Goal: Information Seeking & Learning: Understand process/instructions

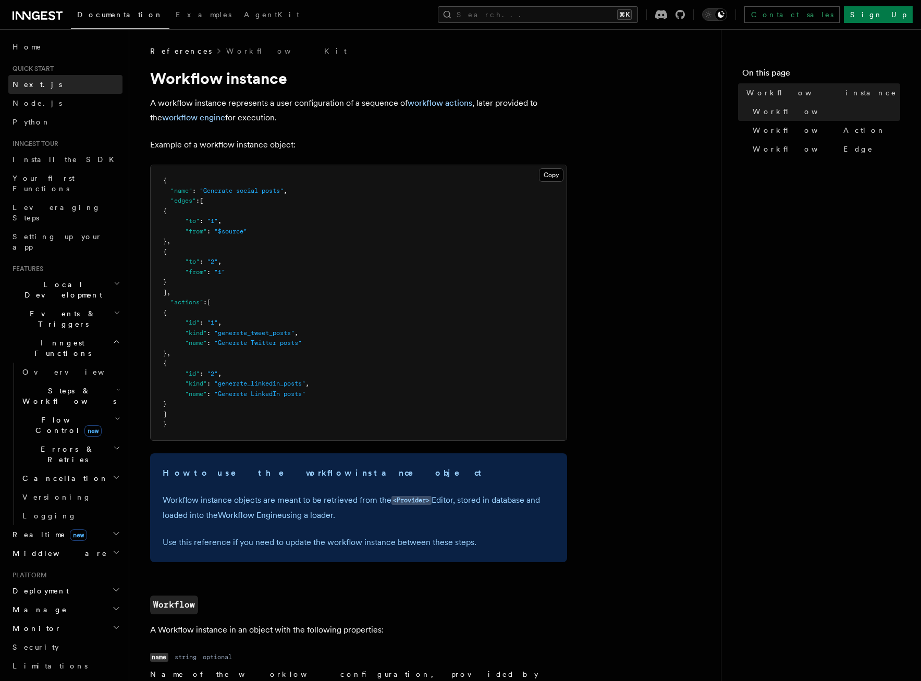
click at [27, 85] on span "Next.js" at bounding box center [38, 84] width 50 height 8
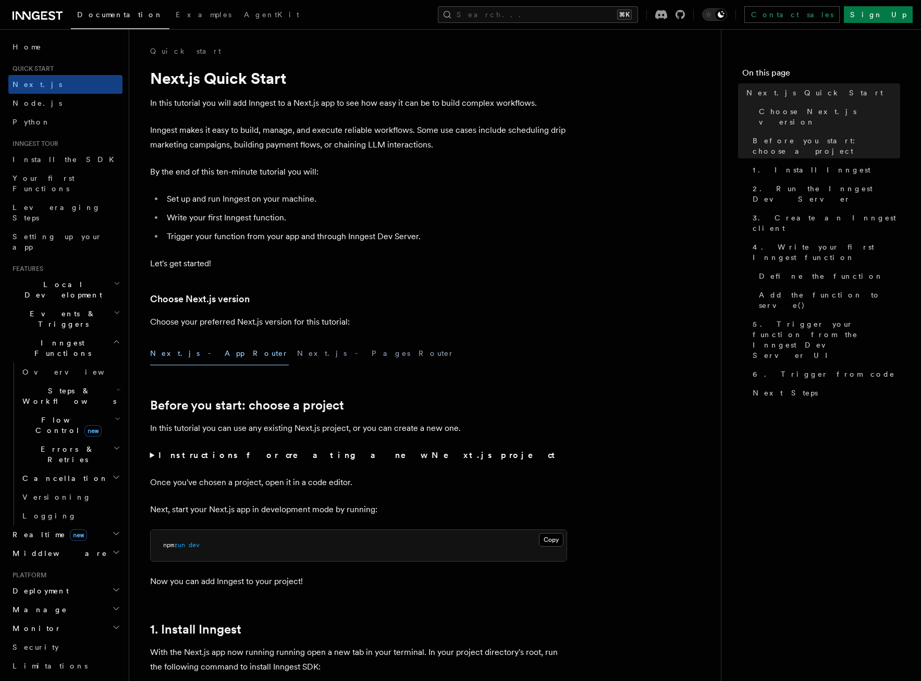
click at [45, 69] on span "Quick start" at bounding box center [30, 69] width 45 height 8
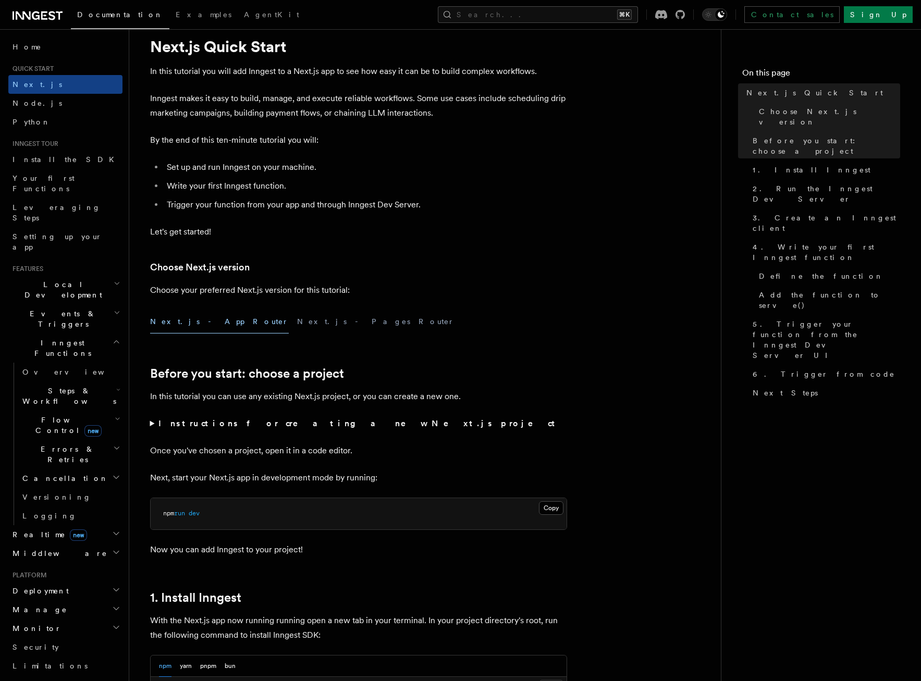
scroll to position [48, 0]
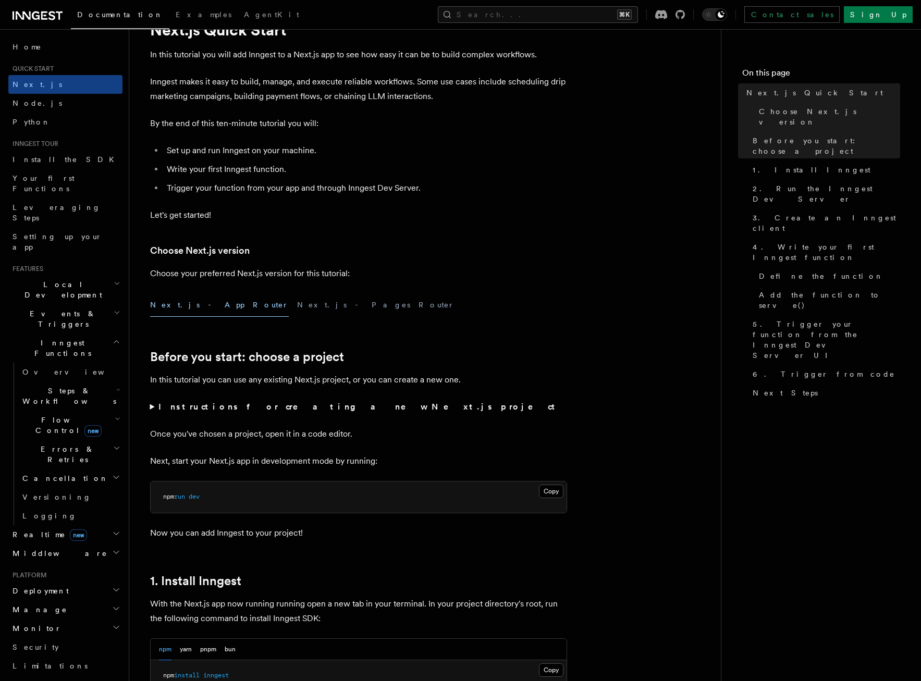
click at [201, 305] on button "Next.js - App Router" at bounding box center [219, 304] width 139 height 23
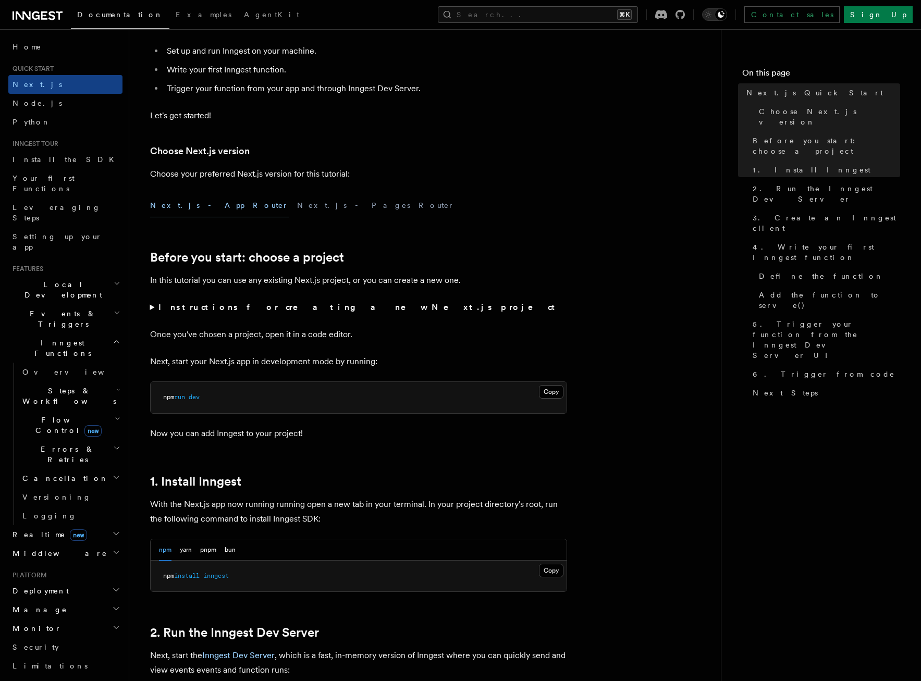
scroll to position [150, 0]
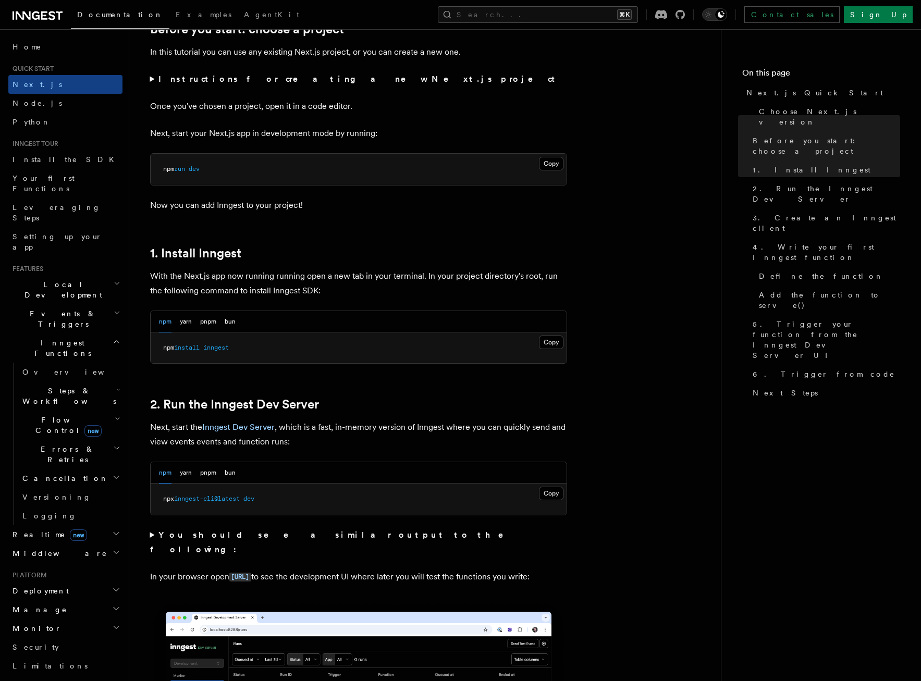
scroll to position [380, 0]
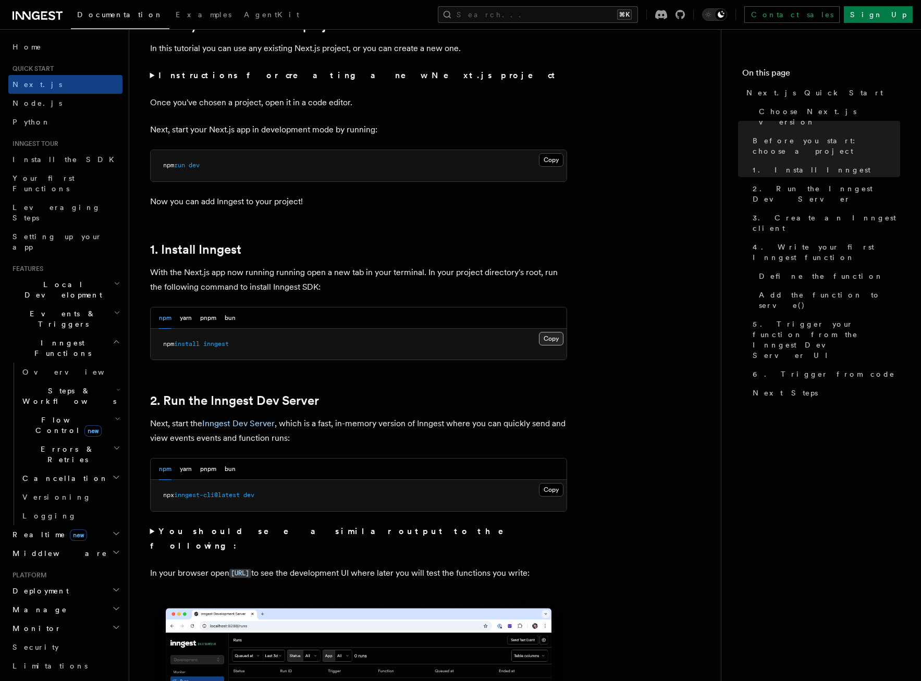
click at [549, 337] on button "Copy Copied" at bounding box center [551, 339] width 24 height 14
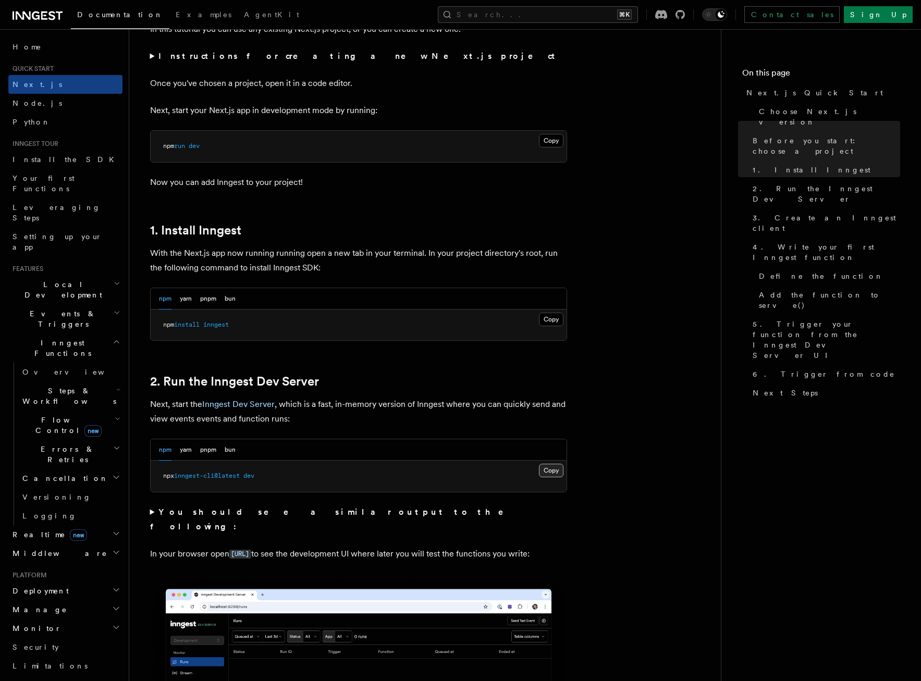
click at [549, 471] on button "Copy Copied" at bounding box center [551, 471] width 24 height 14
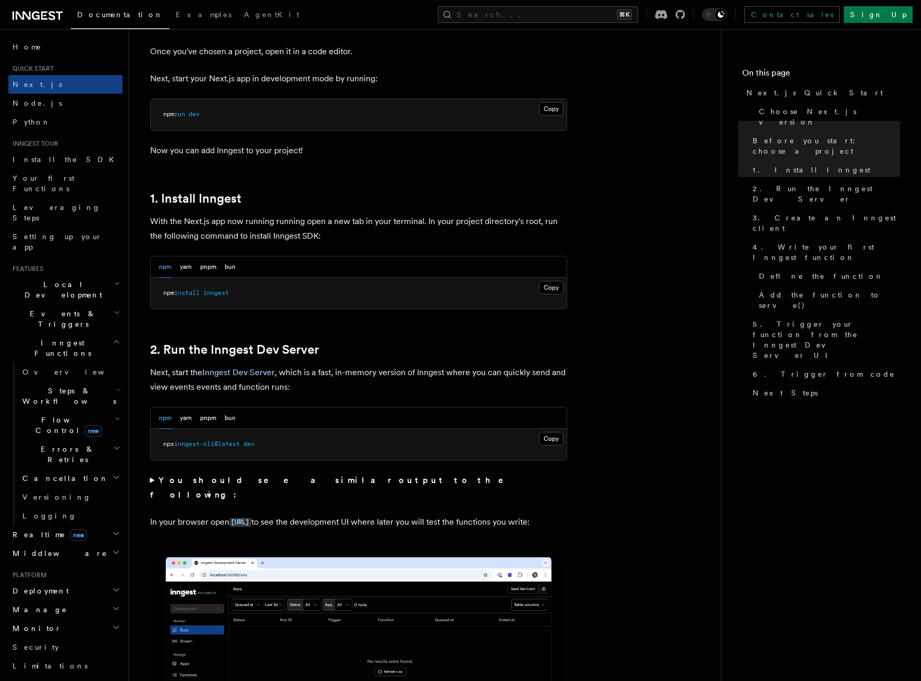
scroll to position [432, 0]
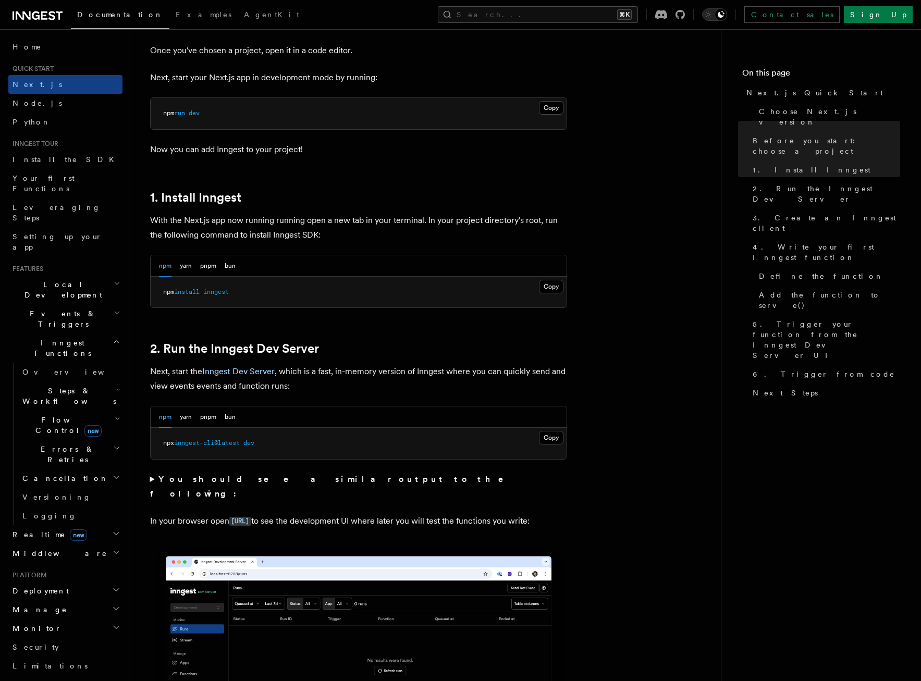
click at [151, 480] on summary "You should see a similar output to the following:" at bounding box center [358, 486] width 417 height 29
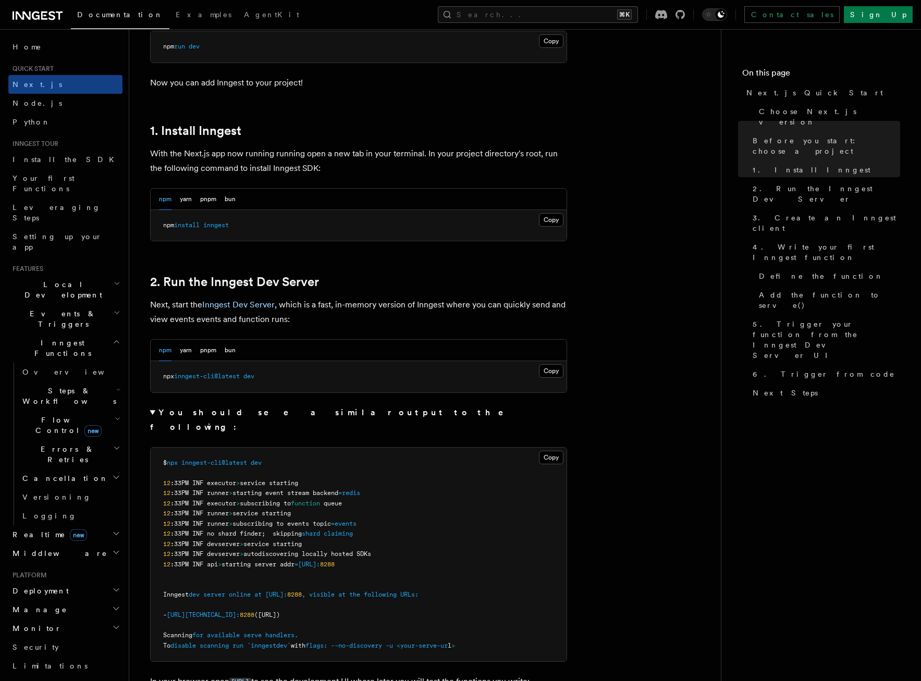
scroll to position [500, 0]
click at [151, 413] on summary "You should see a similar output to the following:" at bounding box center [358, 418] width 417 height 29
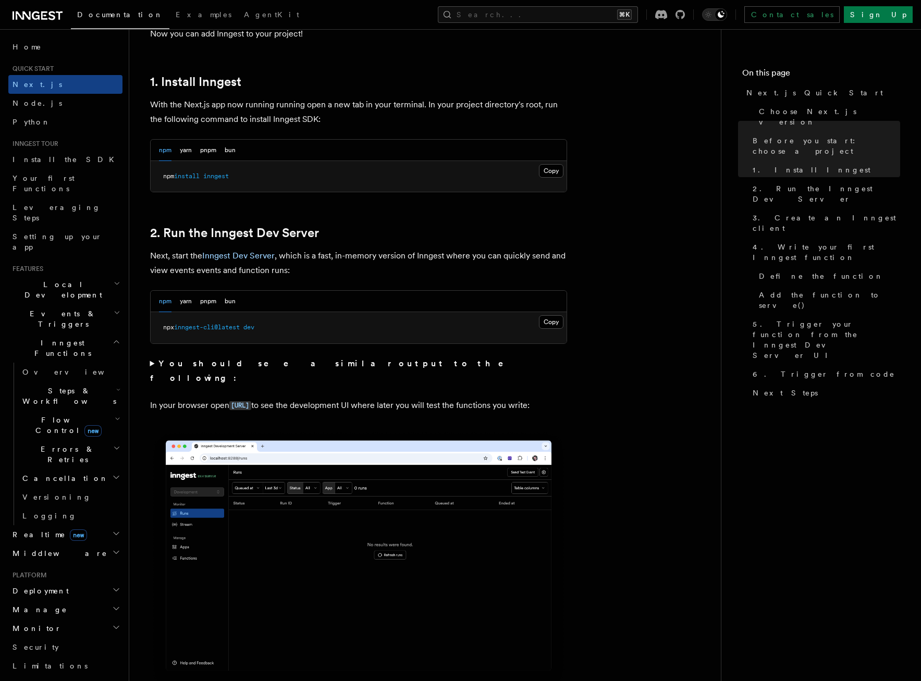
scroll to position [549, 0]
click at [152, 363] on summary "You should see a similar output to the following:" at bounding box center [358, 369] width 417 height 29
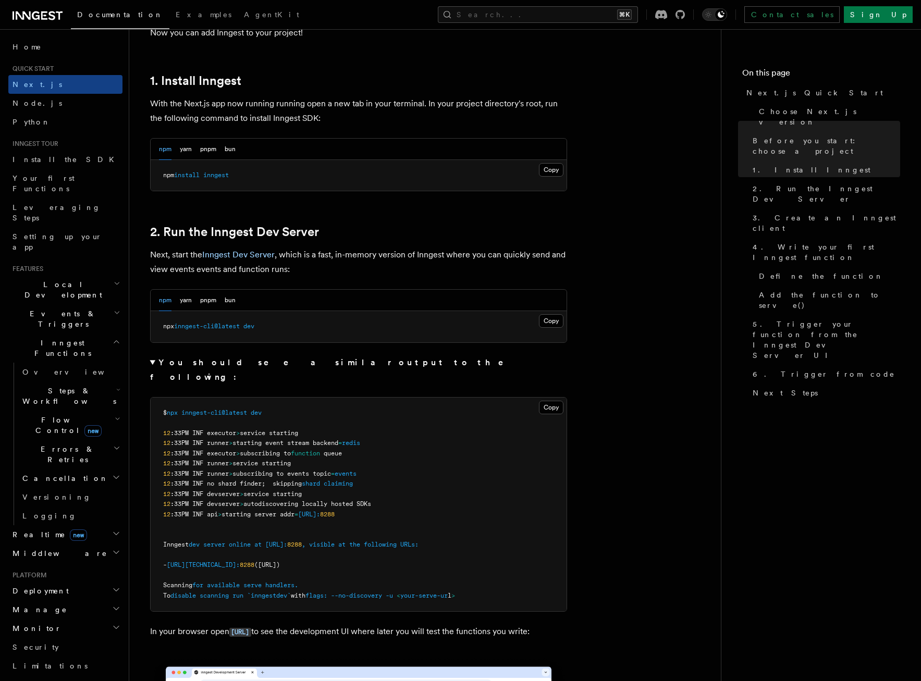
click at [152, 363] on summary "You should see a similar output to the following:" at bounding box center [358, 369] width 417 height 29
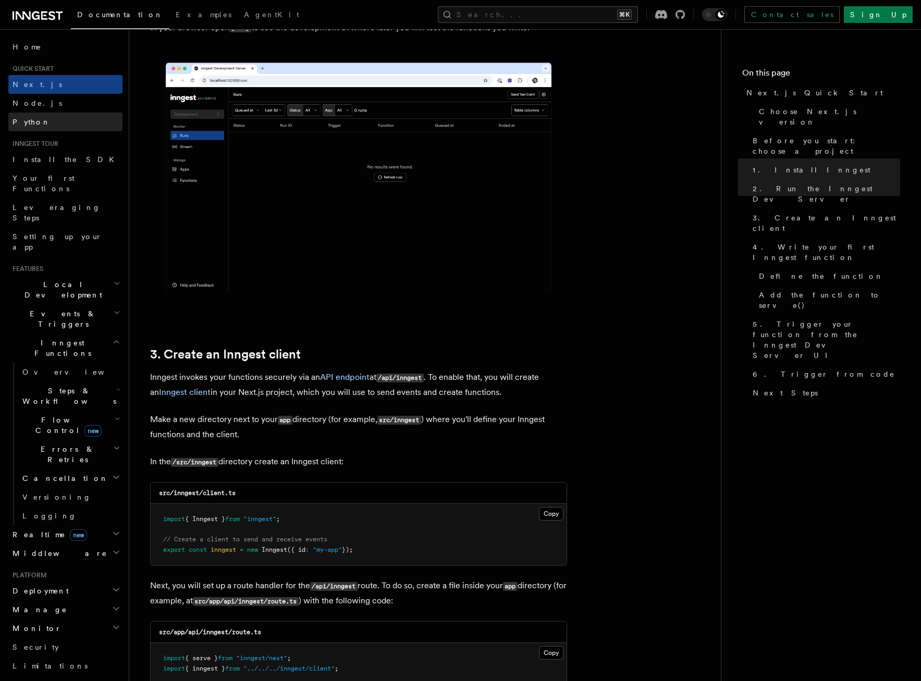
scroll to position [927, 0]
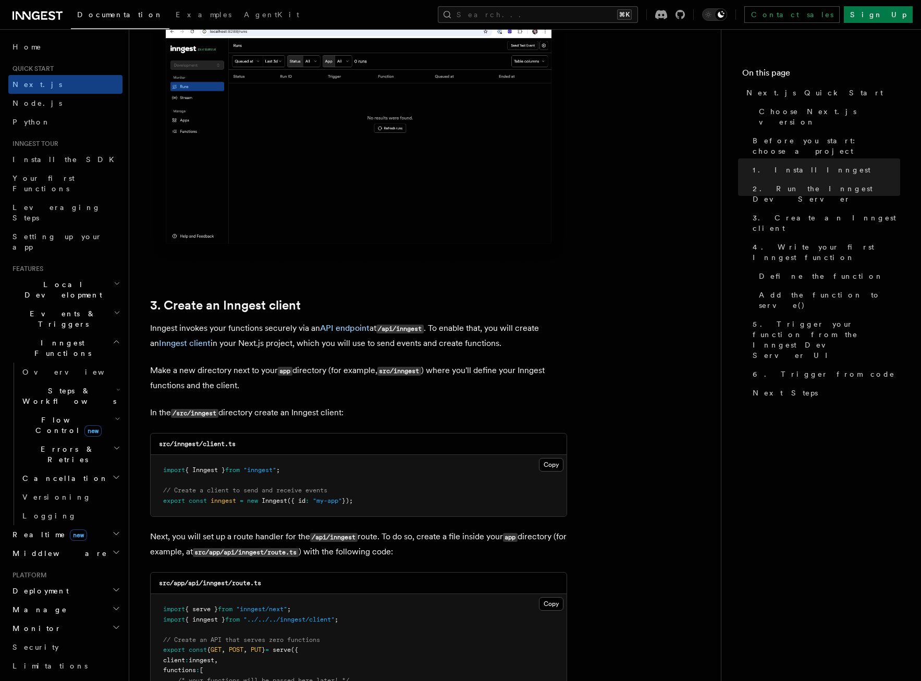
scroll to position [976, 0]
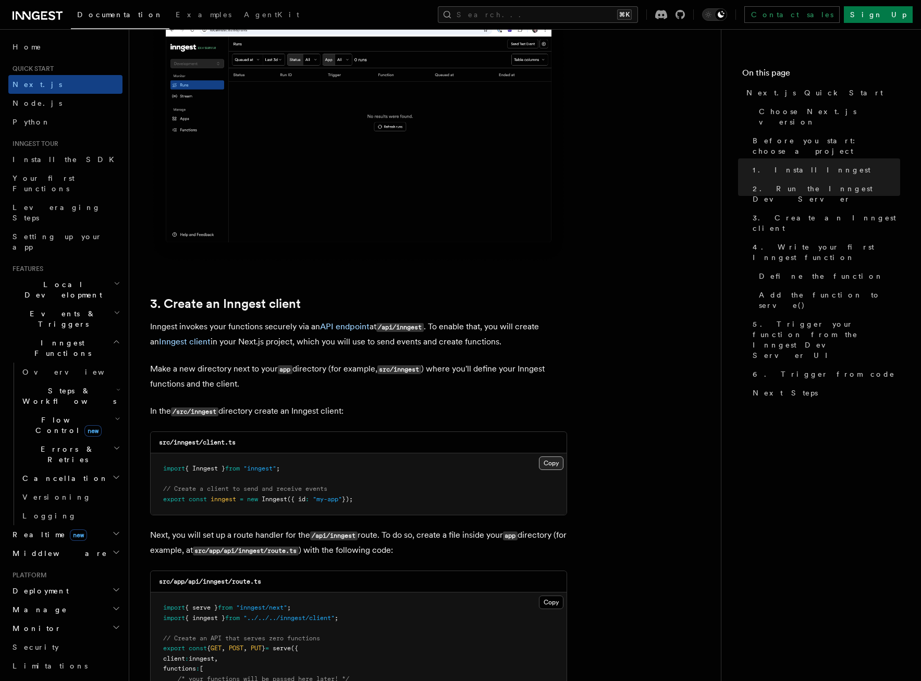
click at [548, 461] on button "Copy Copied" at bounding box center [551, 464] width 24 height 14
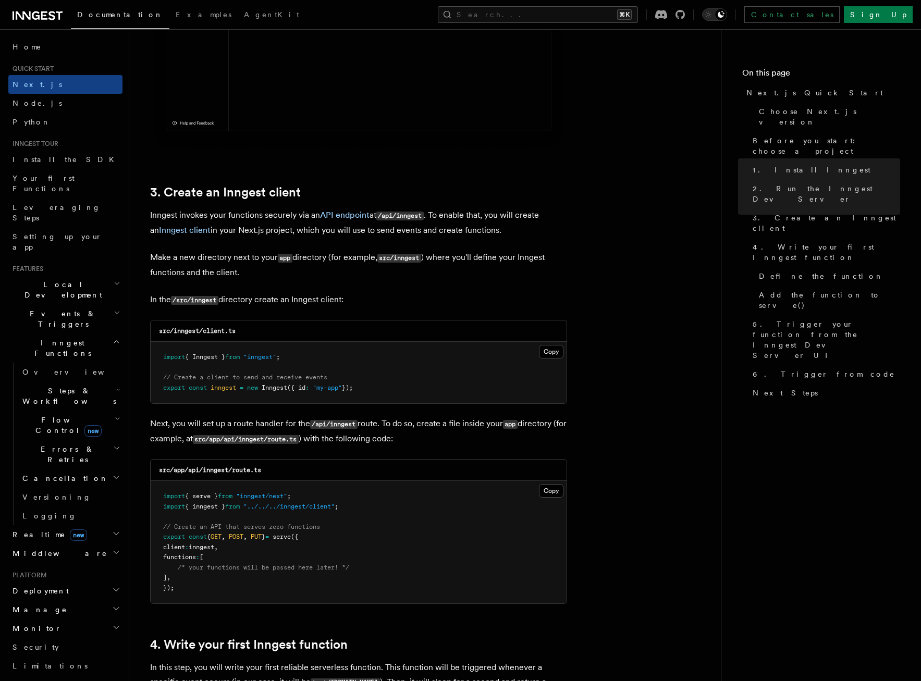
scroll to position [1089, 0]
click at [550, 488] on button "Copy Copied" at bounding box center [551, 490] width 24 height 14
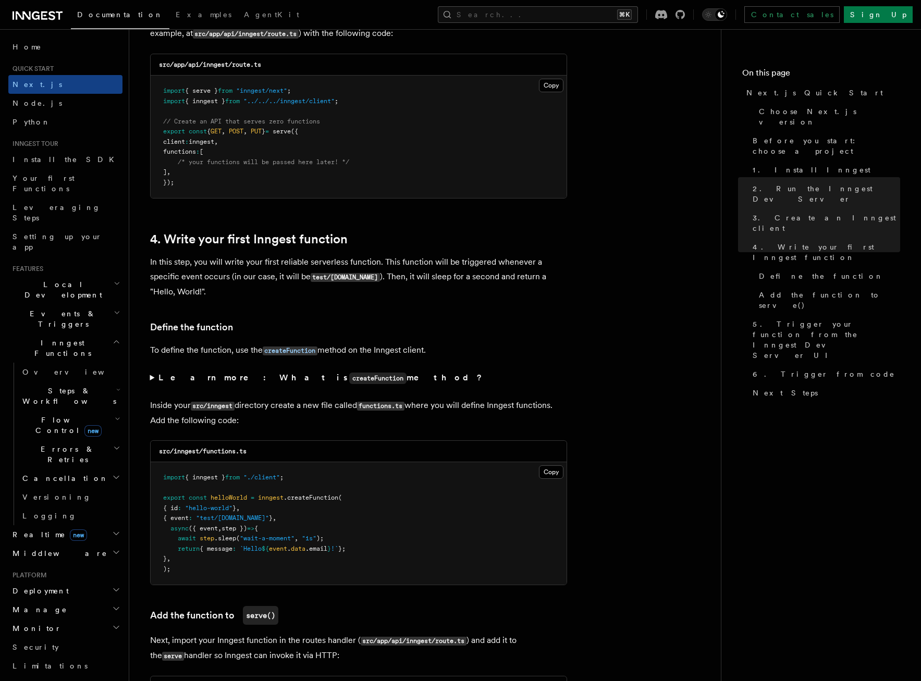
scroll to position [1502, 0]
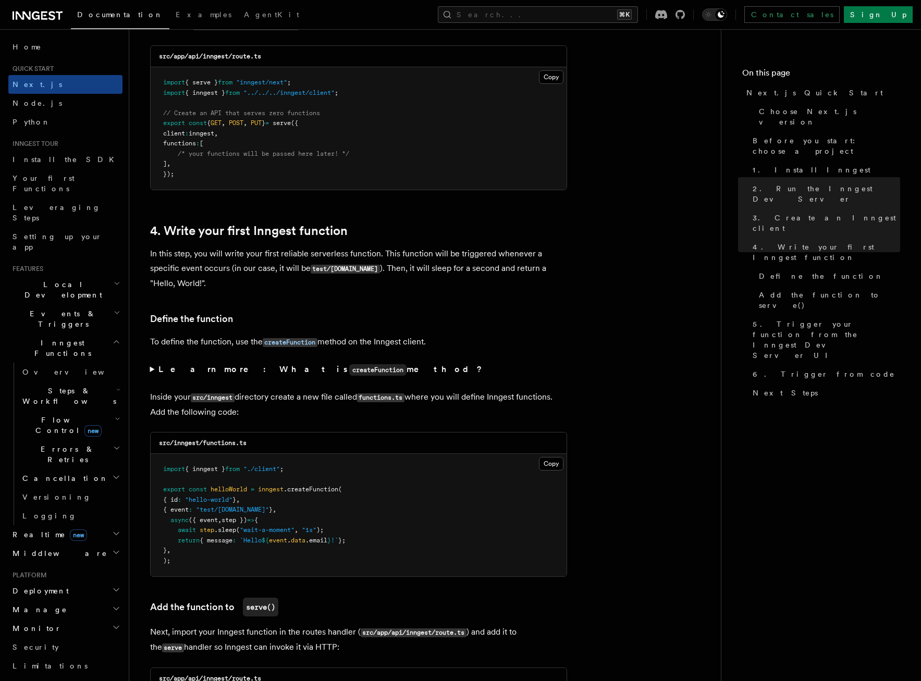
click at [153, 371] on summary "Learn more: What is createFunction method?" at bounding box center [358, 369] width 417 height 15
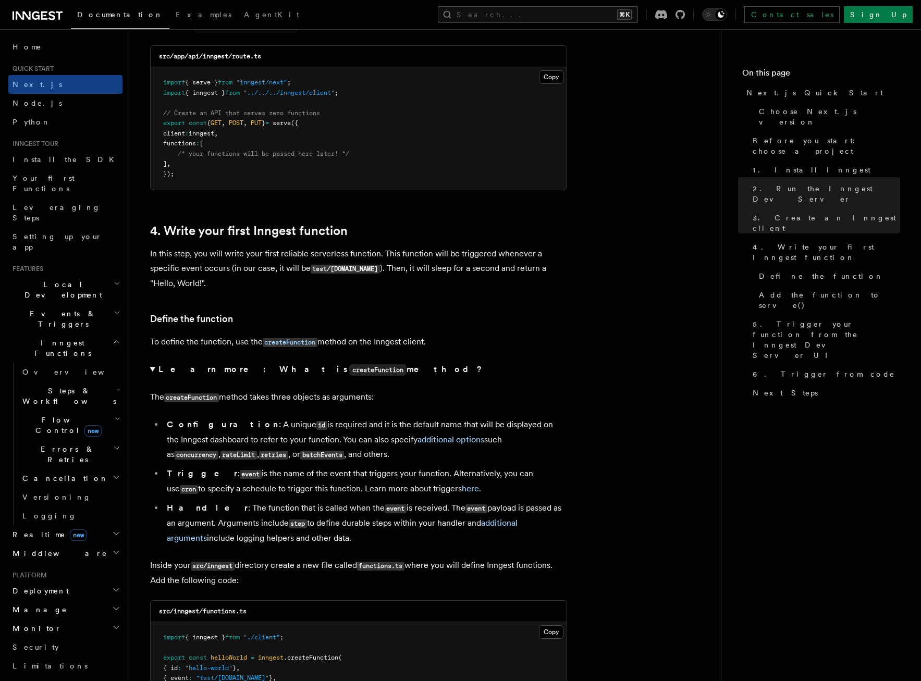
click at [153, 369] on summary "Learn more: What is createFunction method?" at bounding box center [358, 369] width 417 height 15
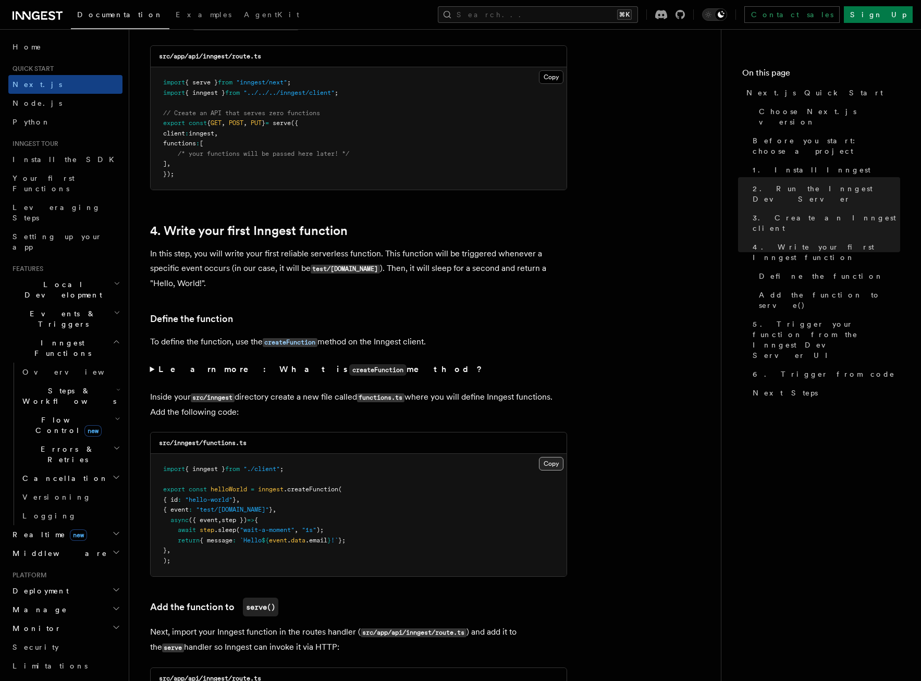
click at [549, 465] on button "Copy Copied" at bounding box center [551, 464] width 24 height 14
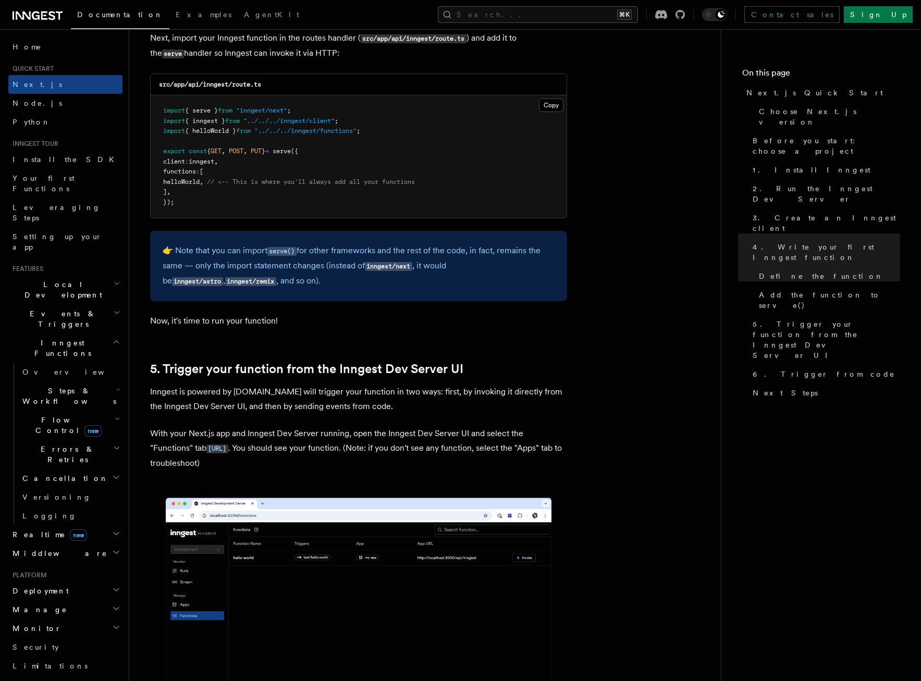
scroll to position [2097, 0]
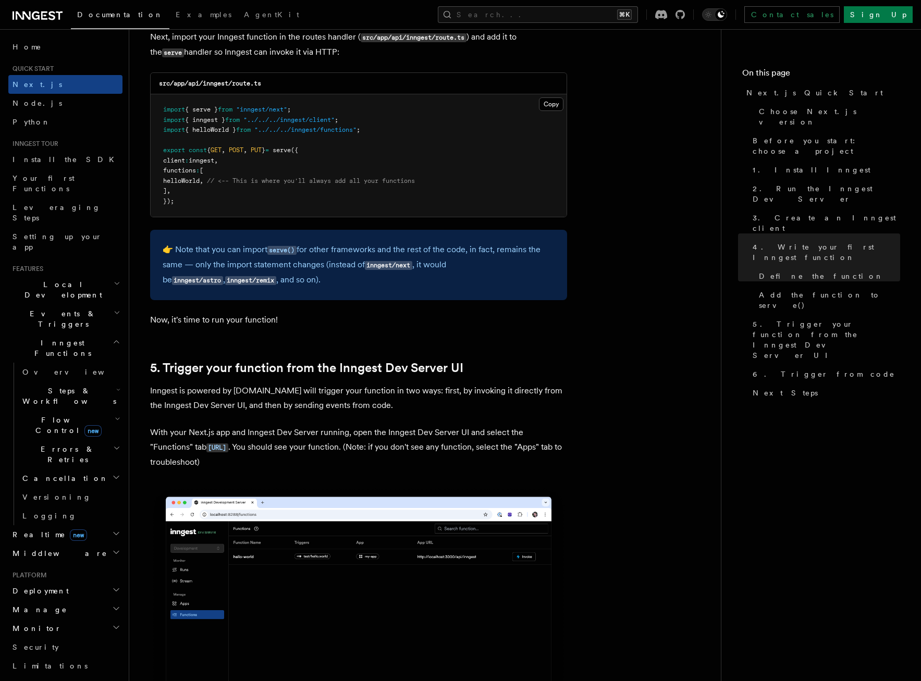
click at [375, 410] on p "Inngest is powered by events.You will trigger your function in two ways: first,…" at bounding box center [358, 398] width 417 height 29
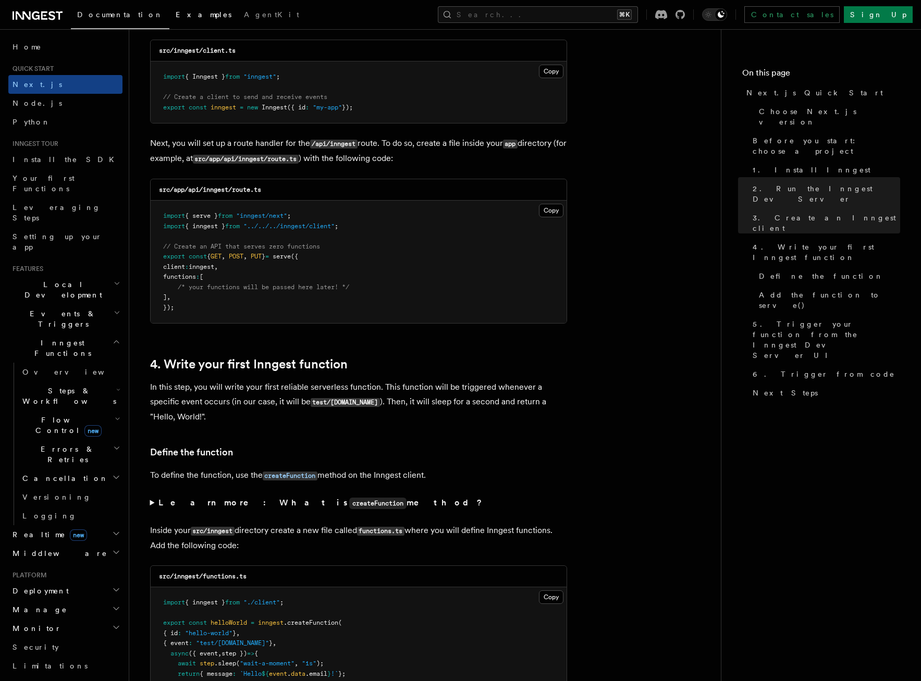
scroll to position [1358, 0]
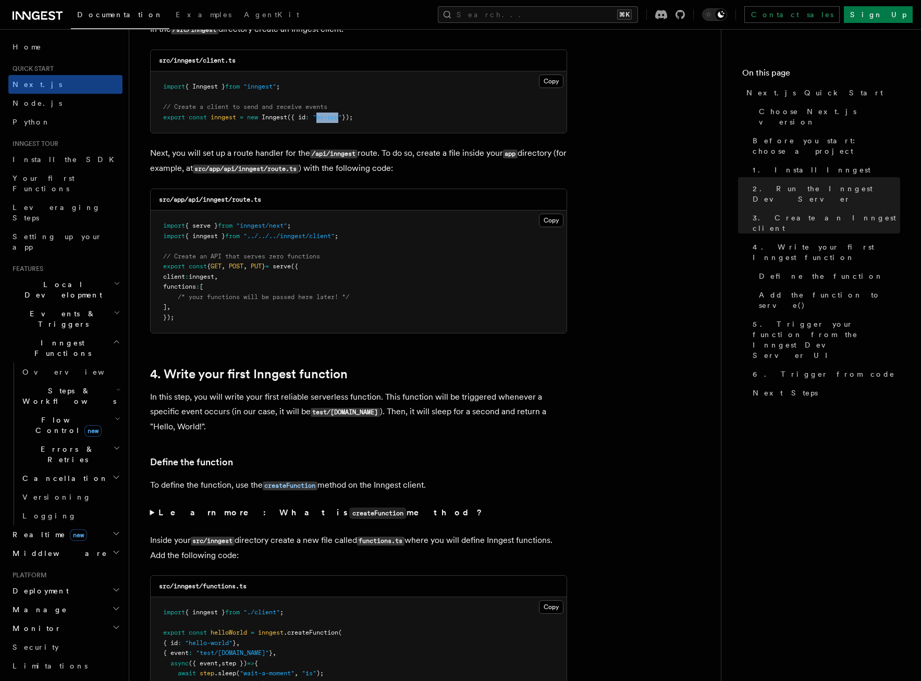
drag, startPoint x: 344, startPoint y: 117, endPoint x: 317, endPoint y: 115, distance: 26.1
click at [318, 115] on span ""my-app"" at bounding box center [327, 117] width 29 height 7
click at [483, 155] on p "Next, you will set up a route handler for the /api/inngest route. To do so, cre…" at bounding box center [358, 161] width 417 height 30
click at [398, 278] on pre "import { serve } from "inngest/next" ; import { inngest } from "../../../innges…" at bounding box center [359, 272] width 416 height 122
click at [470, 253] on pre "import { serve } from "inngest/next" ; import { inngest } from "../../../innges…" at bounding box center [359, 272] width 416 height 122
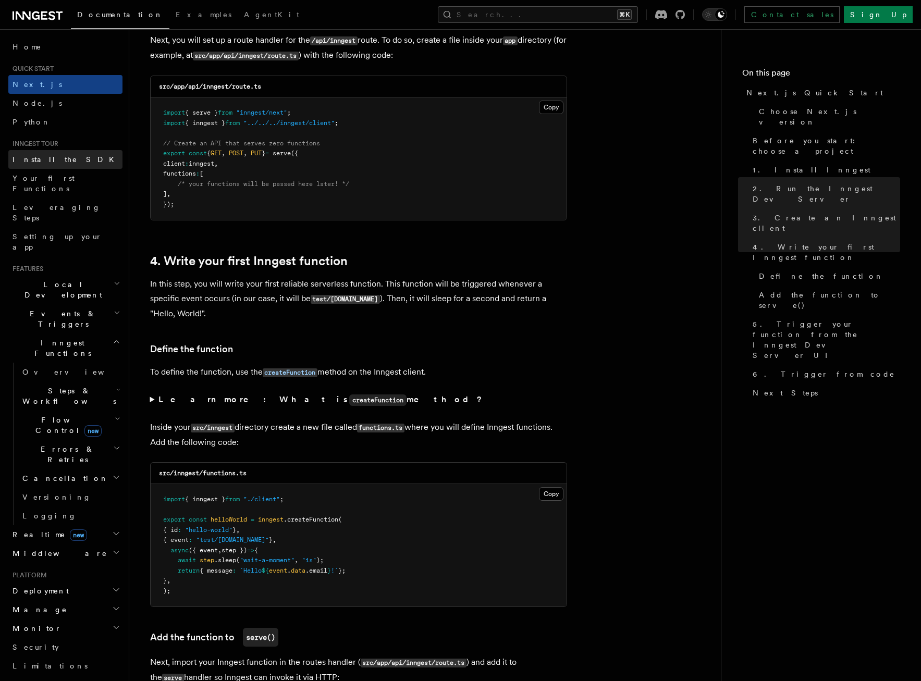
scroll to position [1471, 0]
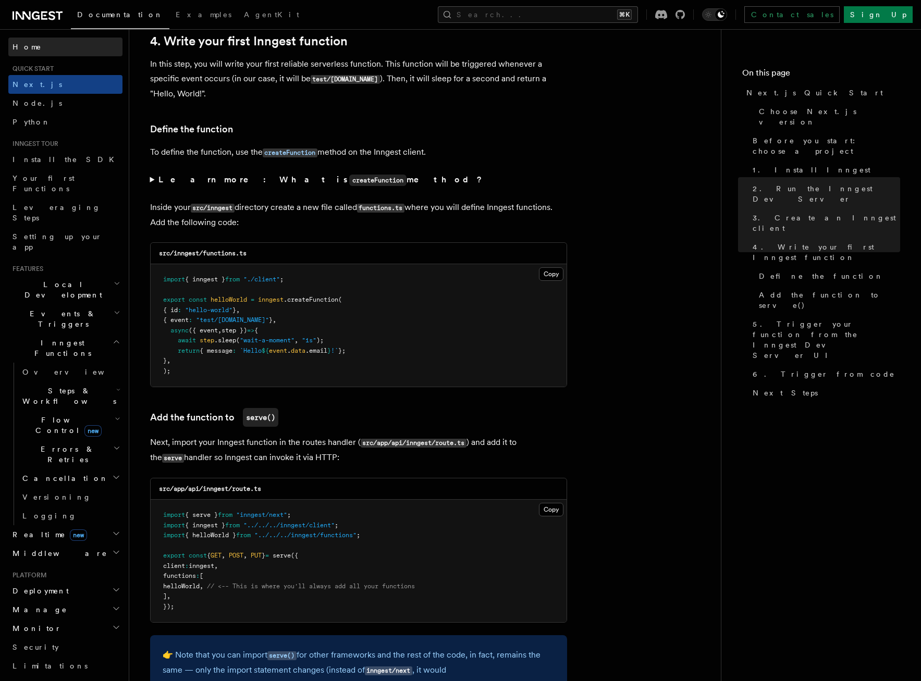
scroll to position [1701, 0]
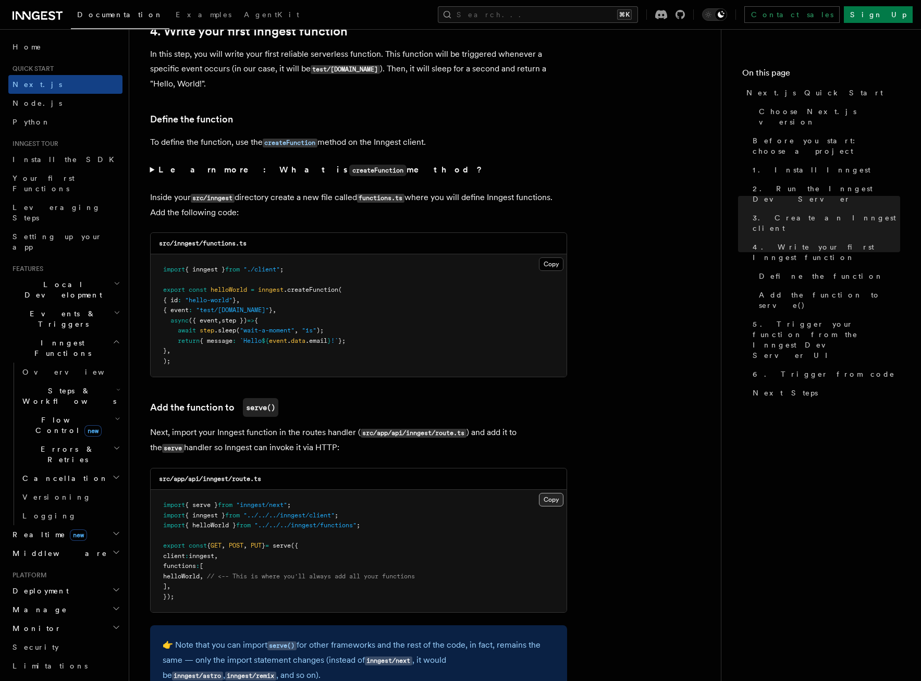
click at [554, 499] on button "Copy Copied" at bounding box center [551, 500] width 24 height 14
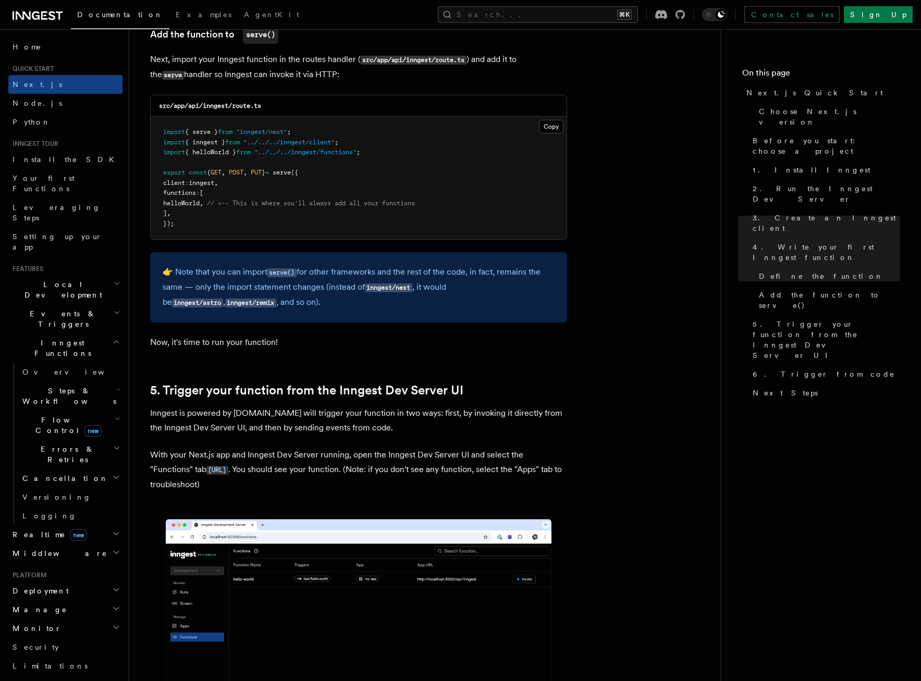
scroll to position [2079, 0]
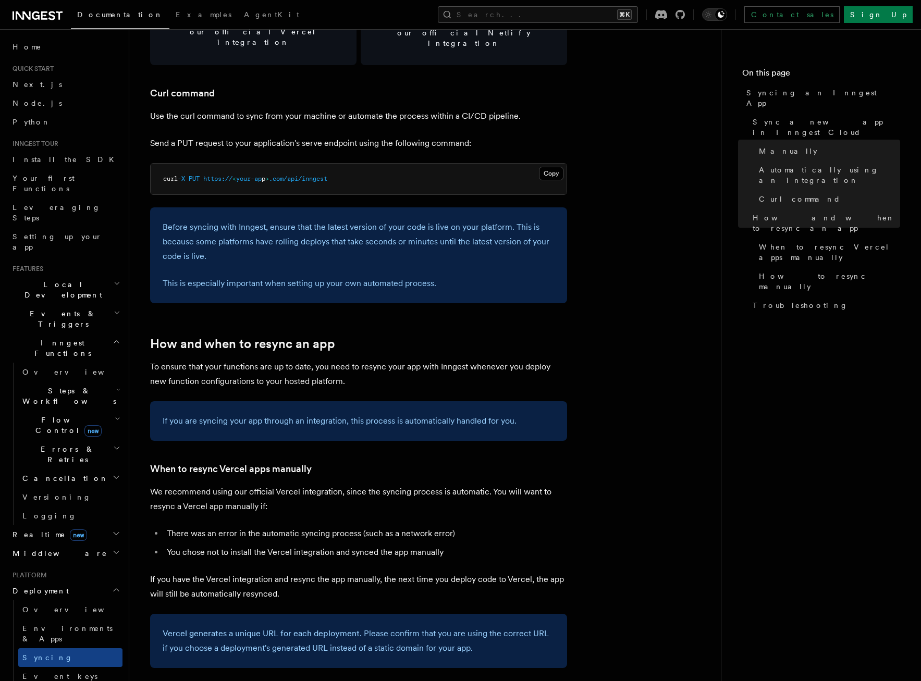
scroll to position [1540, 0]
